Goal: Task Accomplishment & Management: Manage account settings

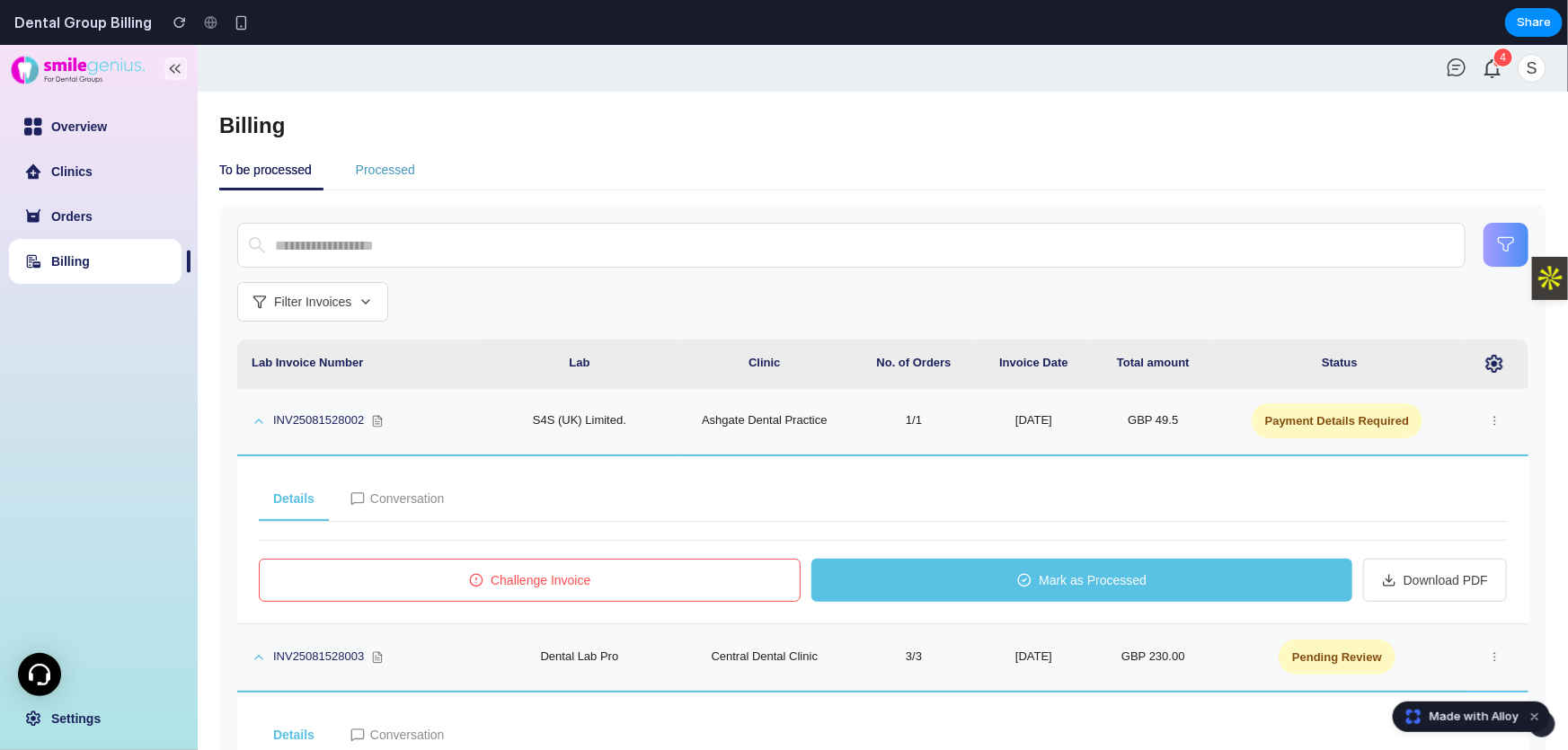
click at [403, 161] on div "Processed" at bounding box center [385, 169] width 59 height 20
click at [408, 173] on div "Processed" at bounding box center [385, 169] width 59 height 20
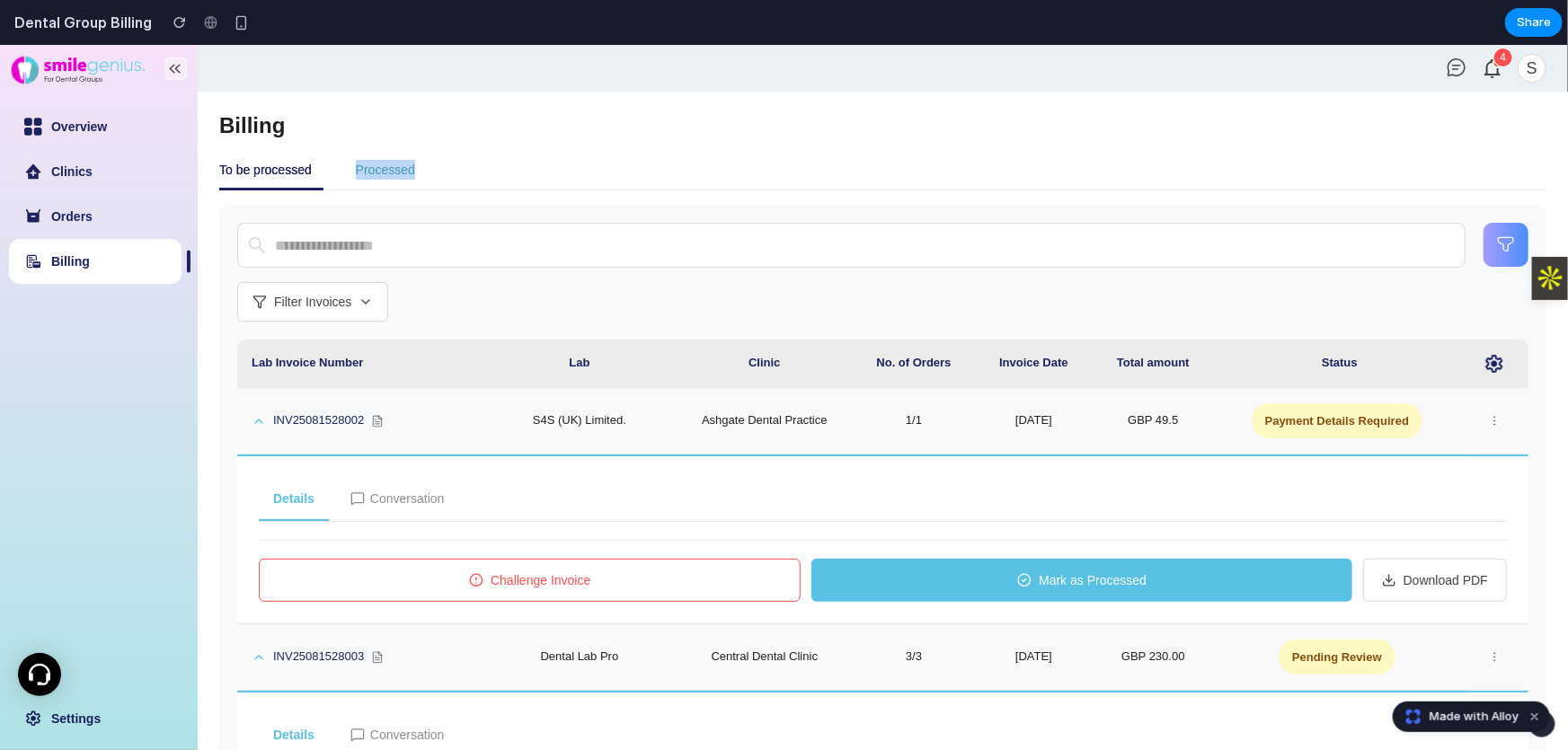
click at [408, 173] on div "Processed" at bounding box center [385, 169] width 59 height 20
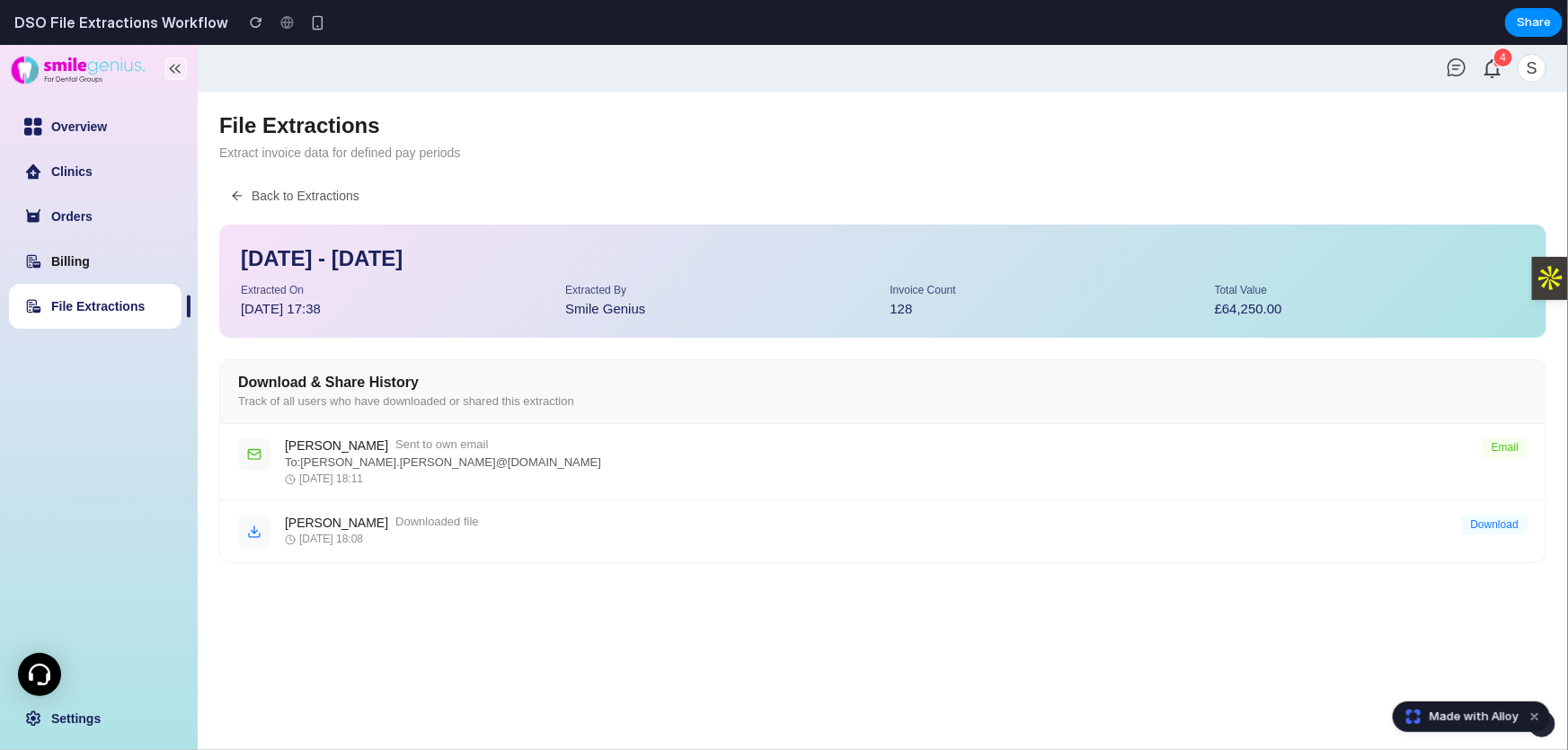
click at [90, 265] on link "Billing" at bounding box center [71, 260] width 39 height 14
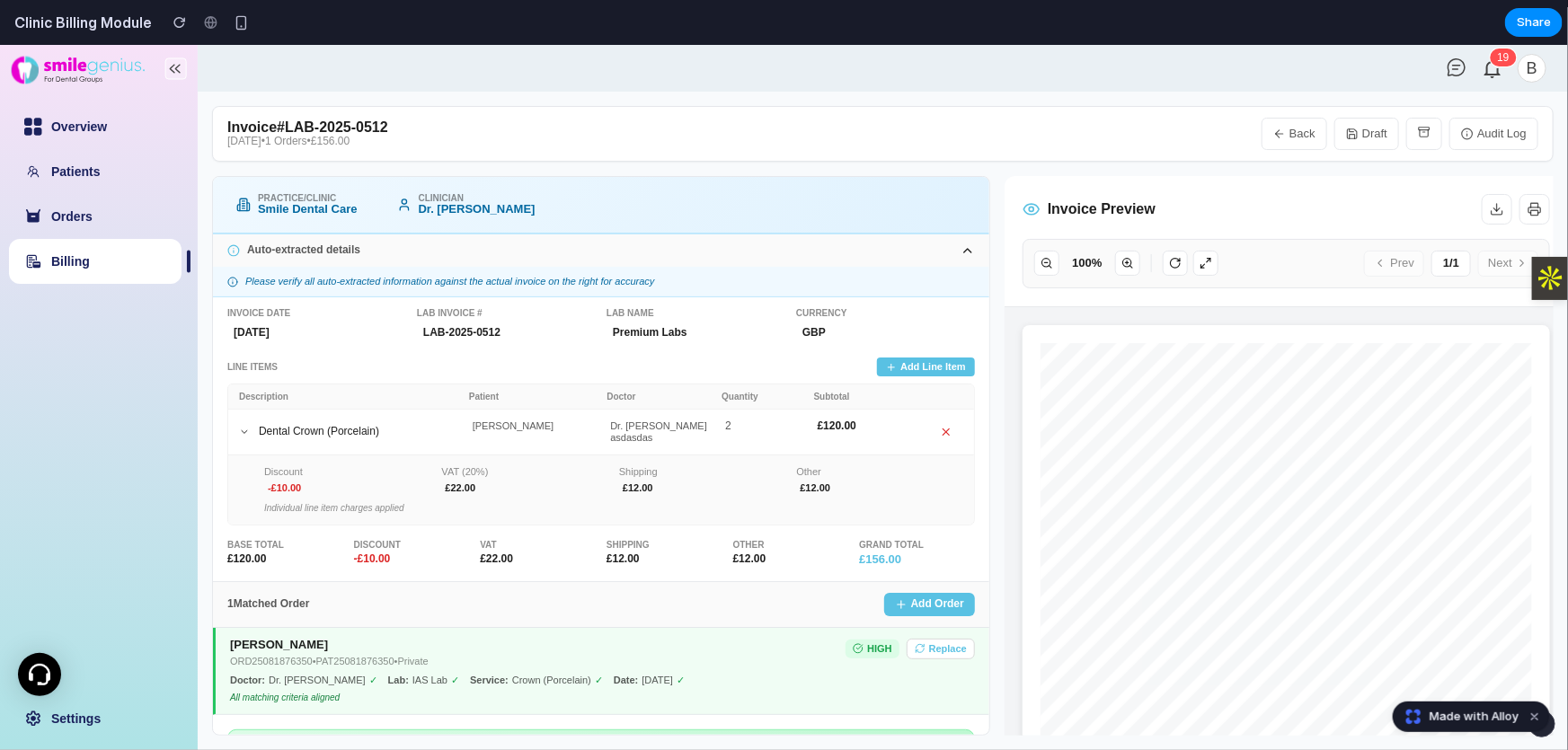
click at [90, 253] on link "Billing" at bounding box center [71, 260] width 39 height 14
select select "**"
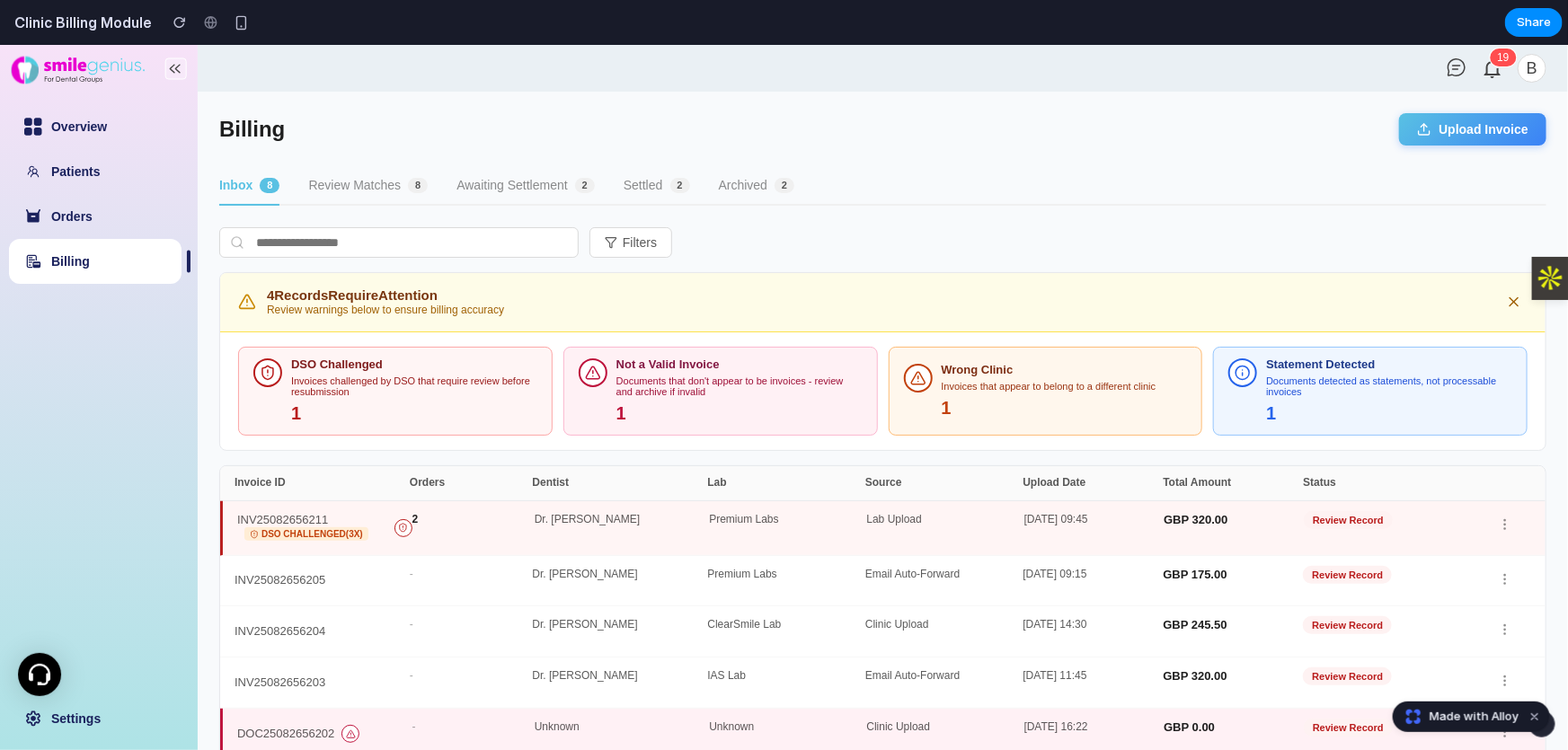
click at [652, 176] on button "Settled 2" at bounding box center [657, 185] width 67 height 39
